Goal: Information Seeking & Learning: Learn about a topic

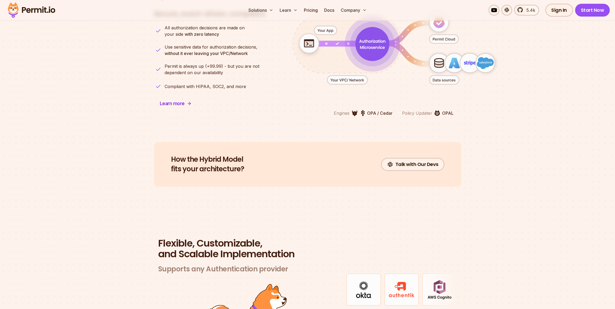
scroll to position [1378, 0]
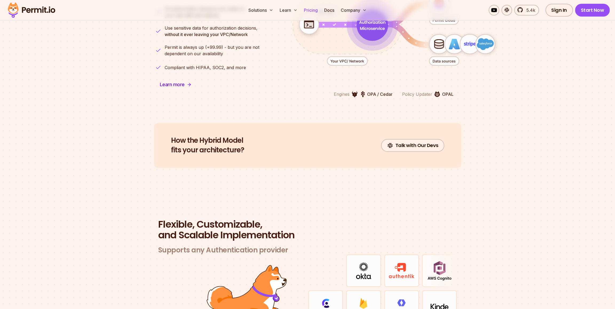
click at [307, 9] on link "Pricing" at bounding box center [311, 10] width 18 height 11
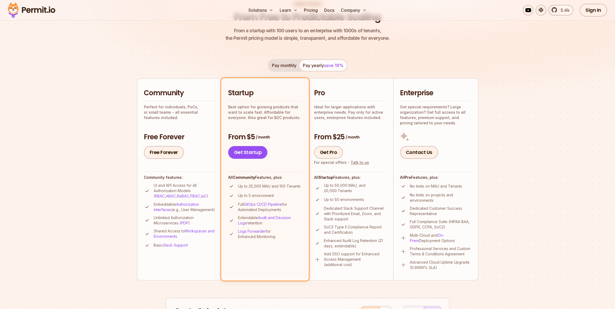
scroll to position [89, 0]
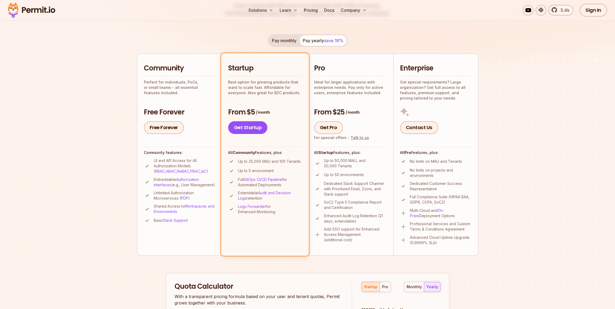
click at [445, 181] on p "Dedicated Customer Success Representative" at bounding box center [441, 186] width 62 height 11
click at [369, 190] on p "Dedicated Slack Support Channel with Prioritized Email, Zoom, and Slack support" at bounding box center [355, 189] width 63 height 16
click at [383, 287] on div "pro" at bounding box center [385, 286] width 6 height 5
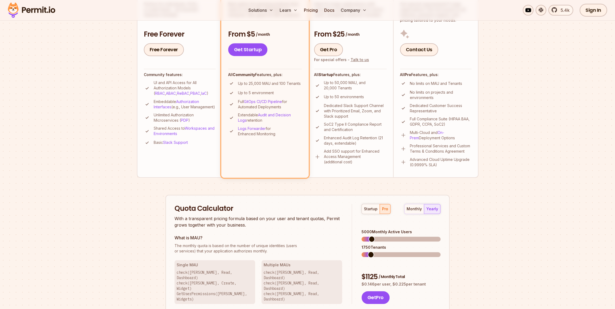
scroll to position [178, 0]
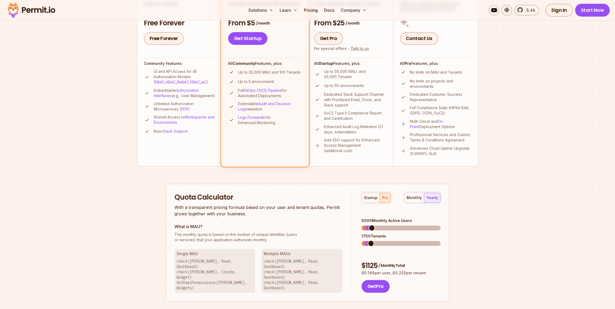
click at [432, 199] on div "monthly yearly" at bounding box center [422, 198] width 36 height 10
click at [365, 225] on span at bounding box center [368, 228] width 6 height 6
click at [383, 201] on div "startup pro" at bounding box center [375, 198] width 29 height 10
click at [435, 198] on div "monthly yearly" at bounding box center [422, 198] width 36 height 10
drag, startPoint x: 366, startPoint y: 249, endPoint x: 377, endPoint y: 247, distance: 11.3
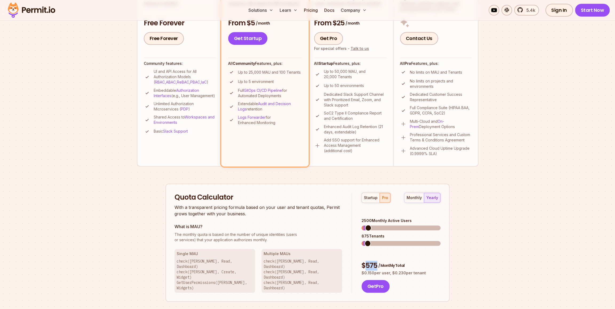
click at [377, 261] on div "$ 575 / Monthly Total" at bounding box center [400, 266] width 79 height 10
copy div "575"
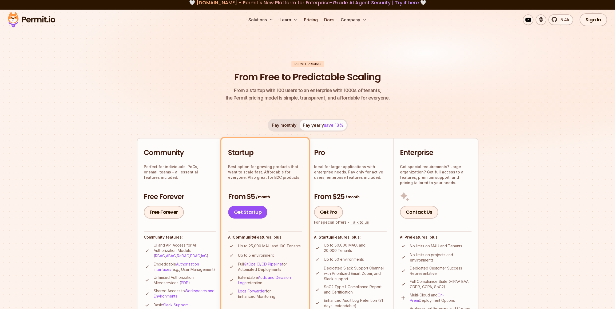
scroll to position [0, 0]
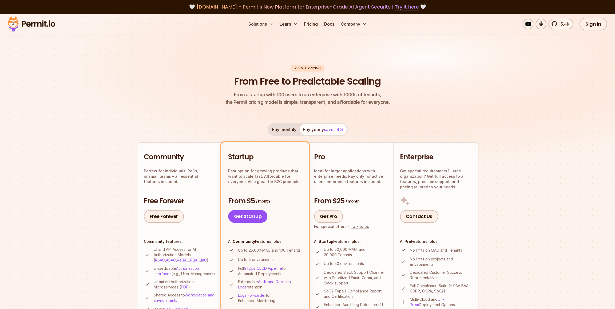
drag, startPoint x: 145, startPoint y: 0, endPoint x: 85, endPoint y: 34, distance: 69.5
click at [85, 34] on div "Solutions Learn Pricing Docs Company 5.4k Sign In Start Now" at bounding box center [307, 24] width 615 height 21
drag, startPoint x: 615, startPoint y: 14, endPoint x: 434, endPoint y: 54, distance: 185.6
click at [441, 57] on img at bounding box center [307, 96] width 615 height 164
